Goal: Task Accomplishment & Management: Use online tool/utility

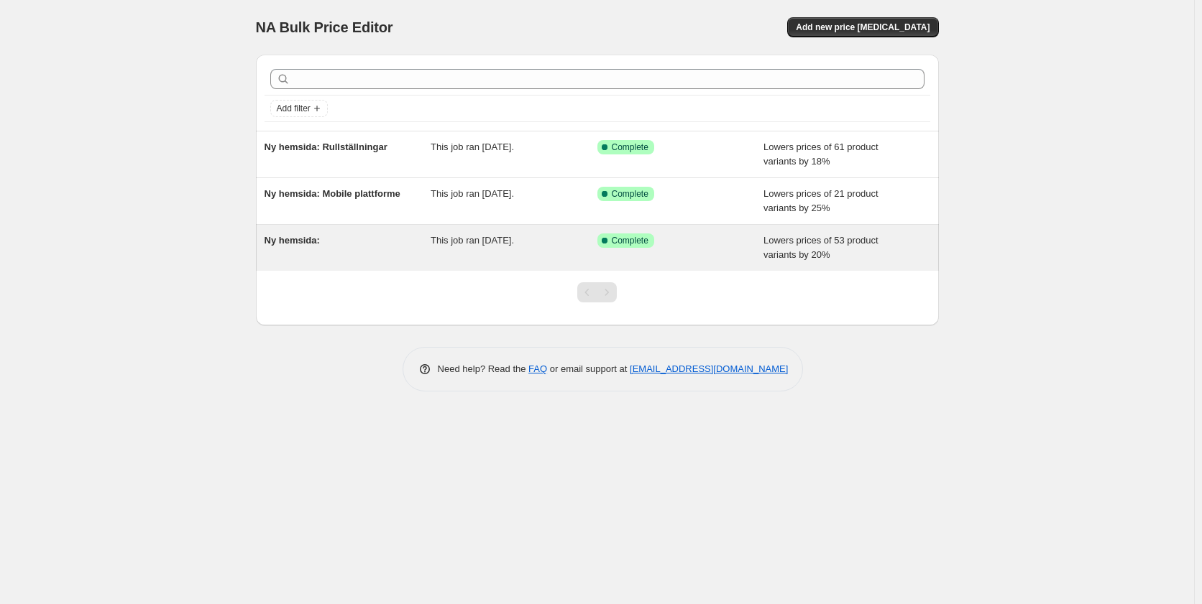
click at [395, 244] on div "Ny hemsida:" at bounding box center [348, 248] width 167 height 29
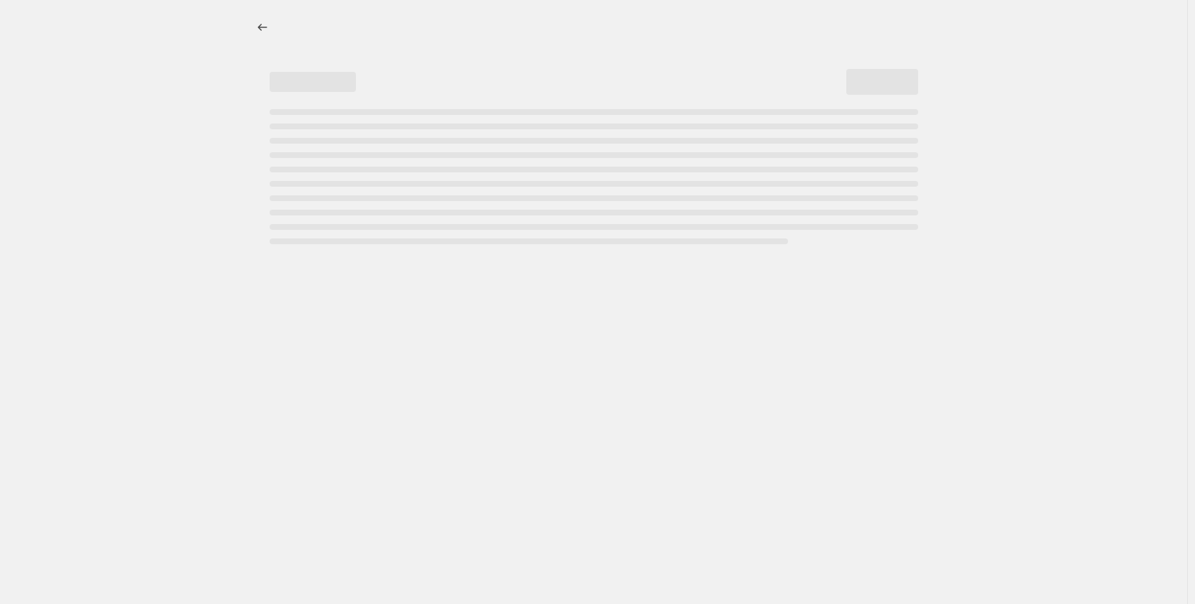
select select "percentage"
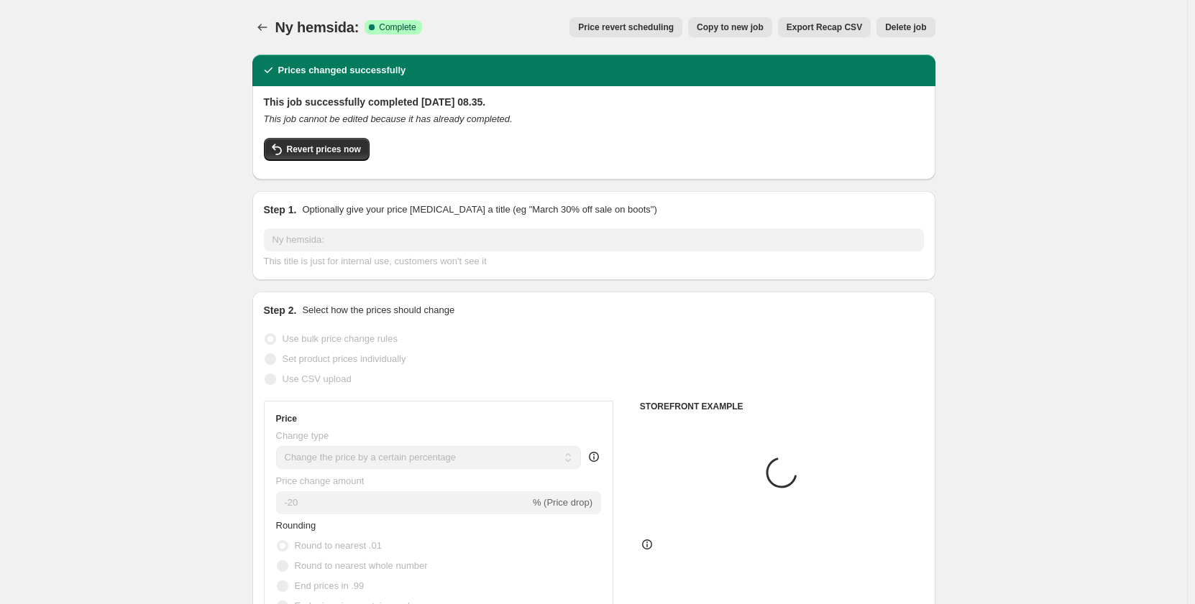
select select "collection"
